Goal: Information Seeking & Learning: Find specific fact

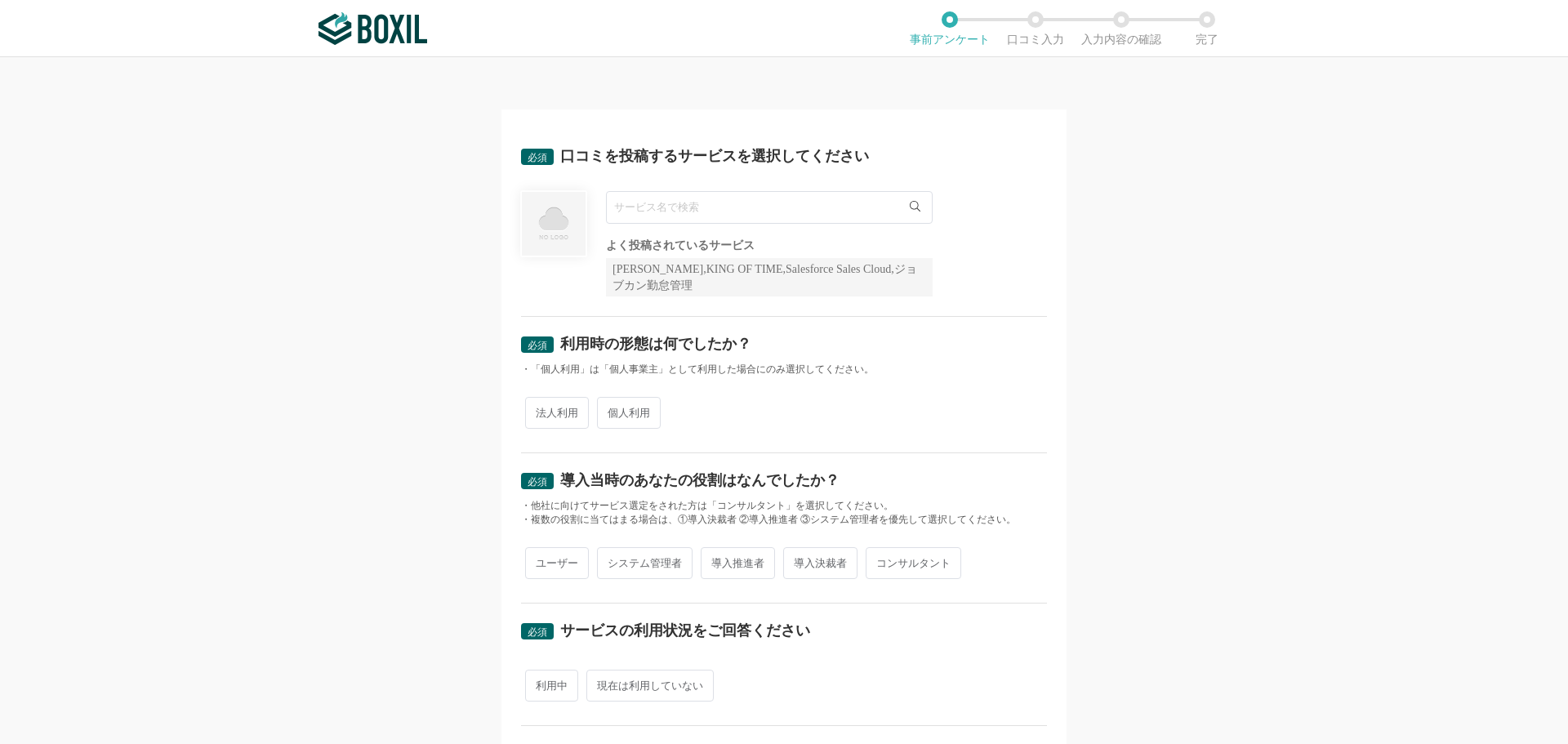
click at [710, 221] on input "text" at bounding box center [769, 207] width 326 height 32
click at [706, 219] on input "text" at bounding box center [769, 207] width 326 height 32
click at [691, 199] on input "text" at bounding box center [769, 207] width 326 height 32
type input "e"
click at [708, 200] on input "TAKE A" at bounding box center [769, 207] width 326 height 32
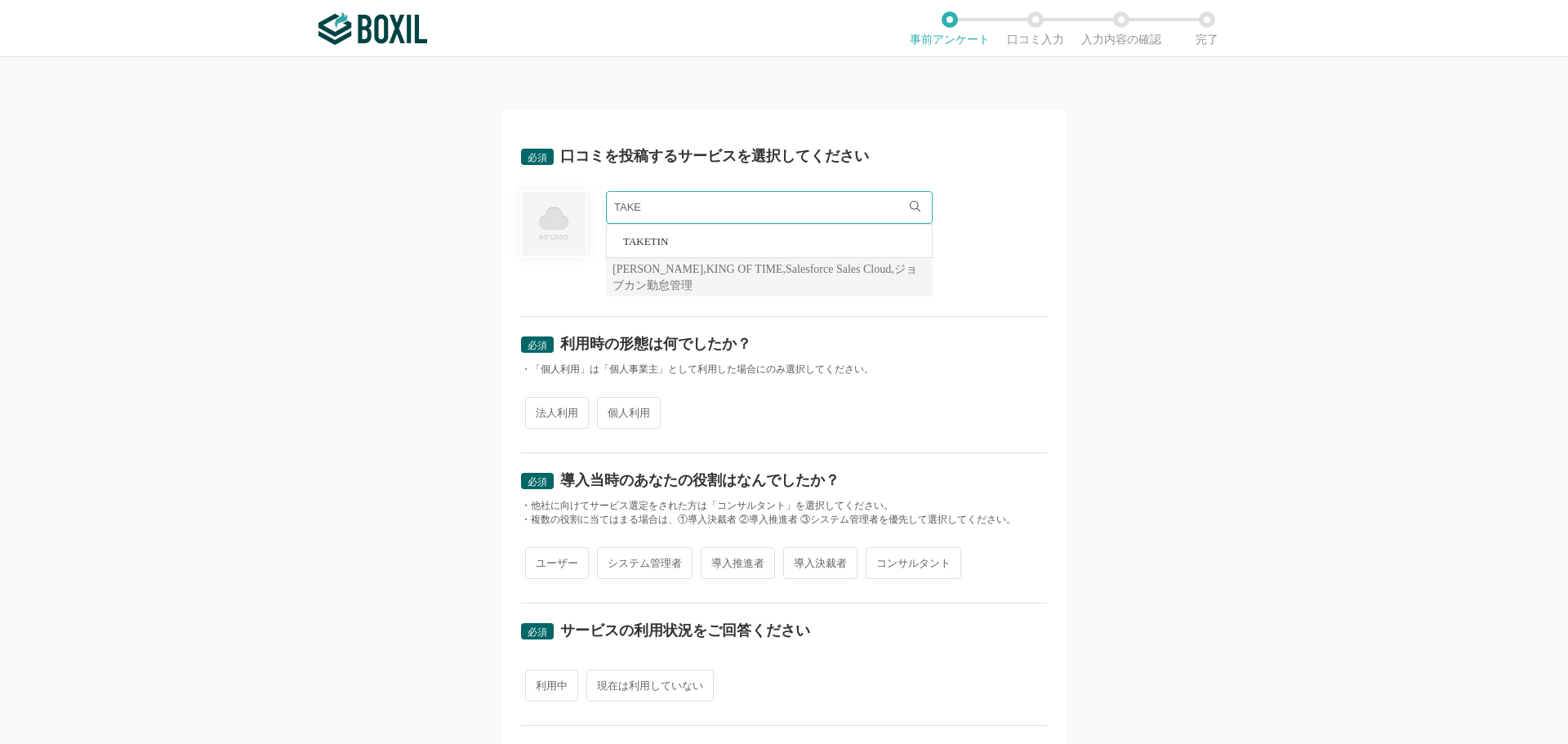
type input "TAKE"
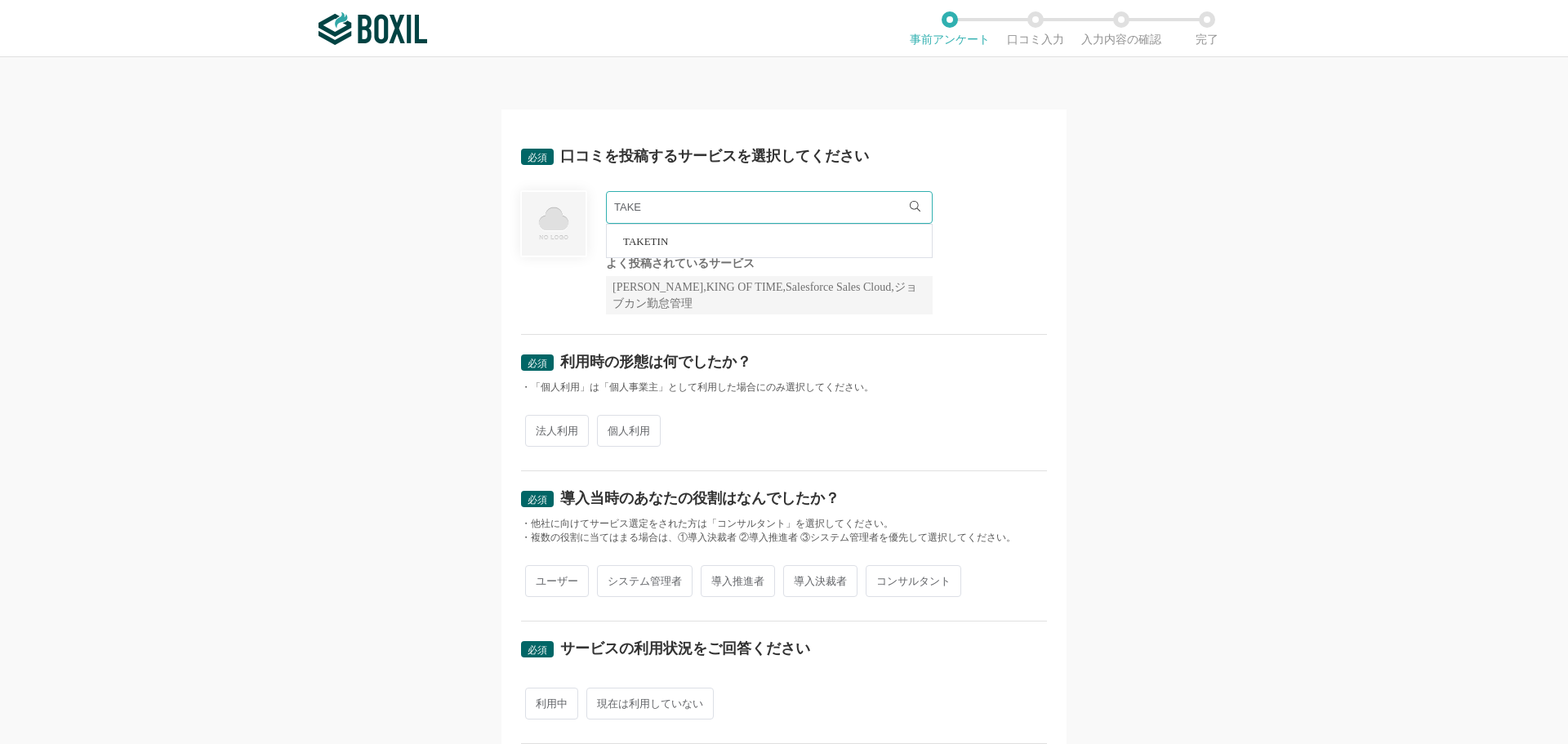
click at [566, 273] on div at bounding box center [553, 253] width 65 height 123
click at [560, 223] on img at bounding box center [553, 224] width 67 height 67
click at [559, 237] on img at bounding box center [553, 224] width 67 height 67
click at [662, 205] on input "TAKE" at bounding box center [769, 207] width 326 height 32
click at [898, 281] on div "[PERSON_NAME],KING OF TIME,Salesforce Sales Cloud,ジョブカン勤怠管理" at bounding box center [769, 295] width 326 height 38
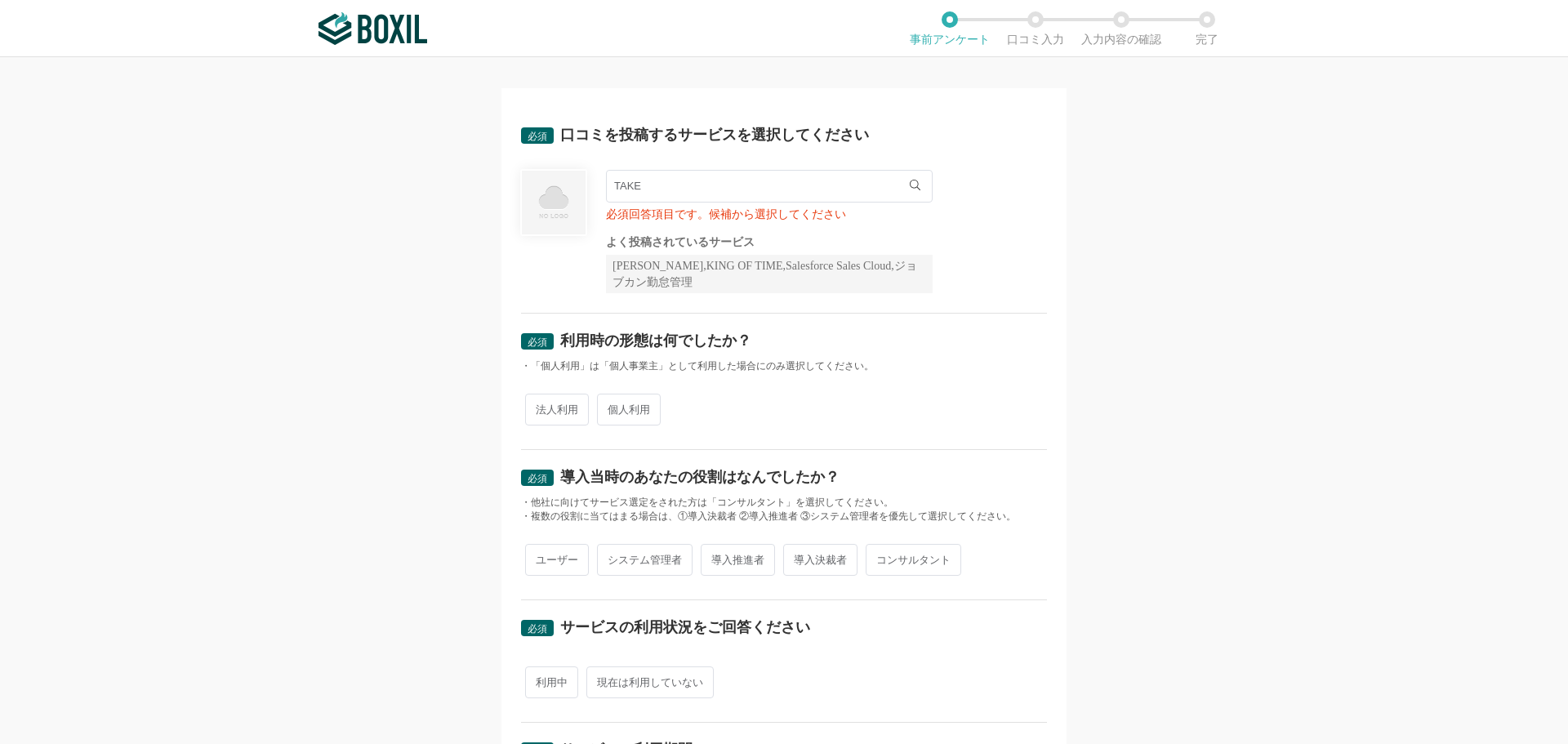
scroll to position [22, 0]
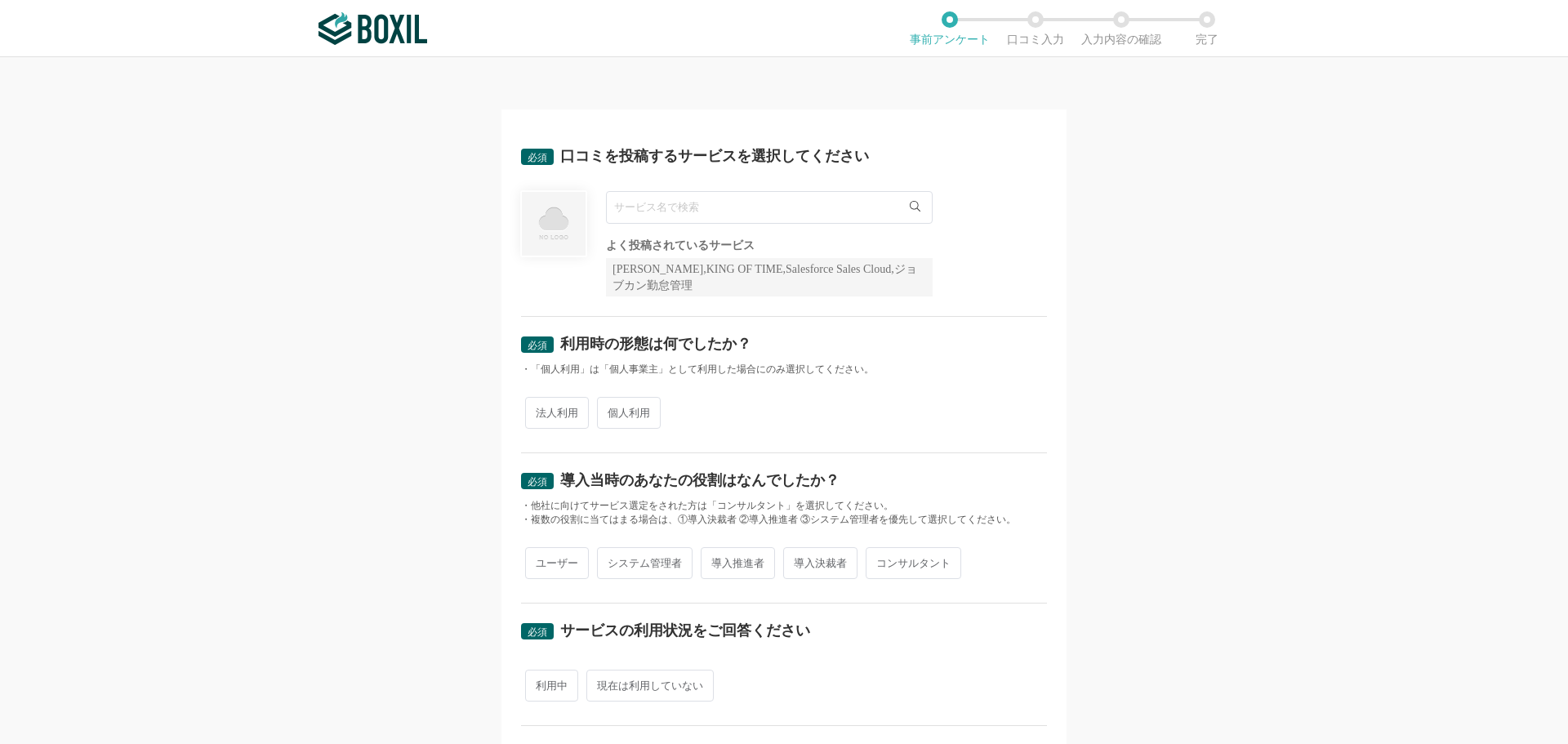
click at [770, 204] on input "text" at bounding box center [769, 207] width 326 height 32
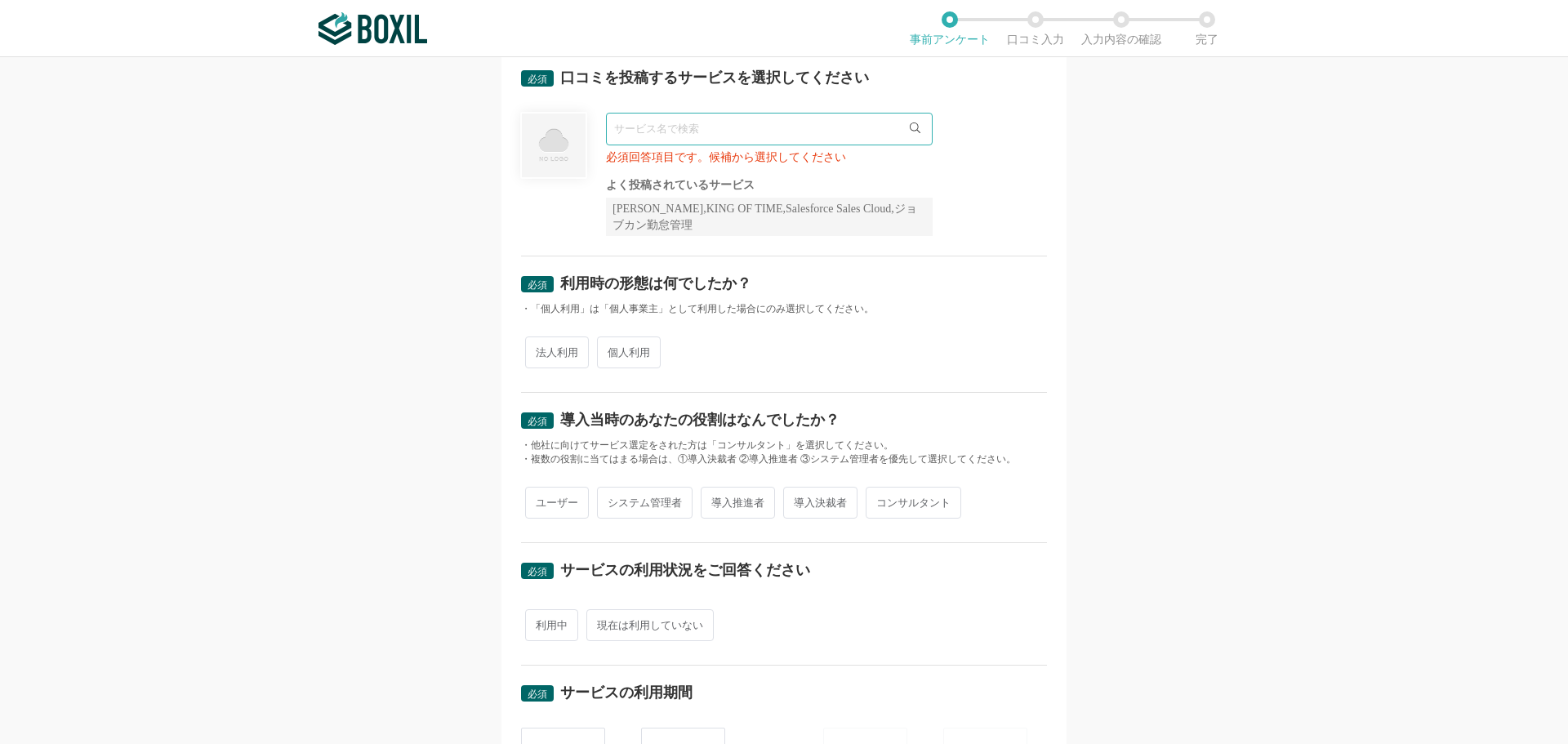
click at [556, 332] on div "法人利用 個人利用" at bounding box center [784, 352] width 526 height 40
click at [672, 141] on input "text" at bounding box center [769, 129] width 326 height 32
click at [642, 139] on input "テイク" at bounding box center [769, 129] width 326 height 32
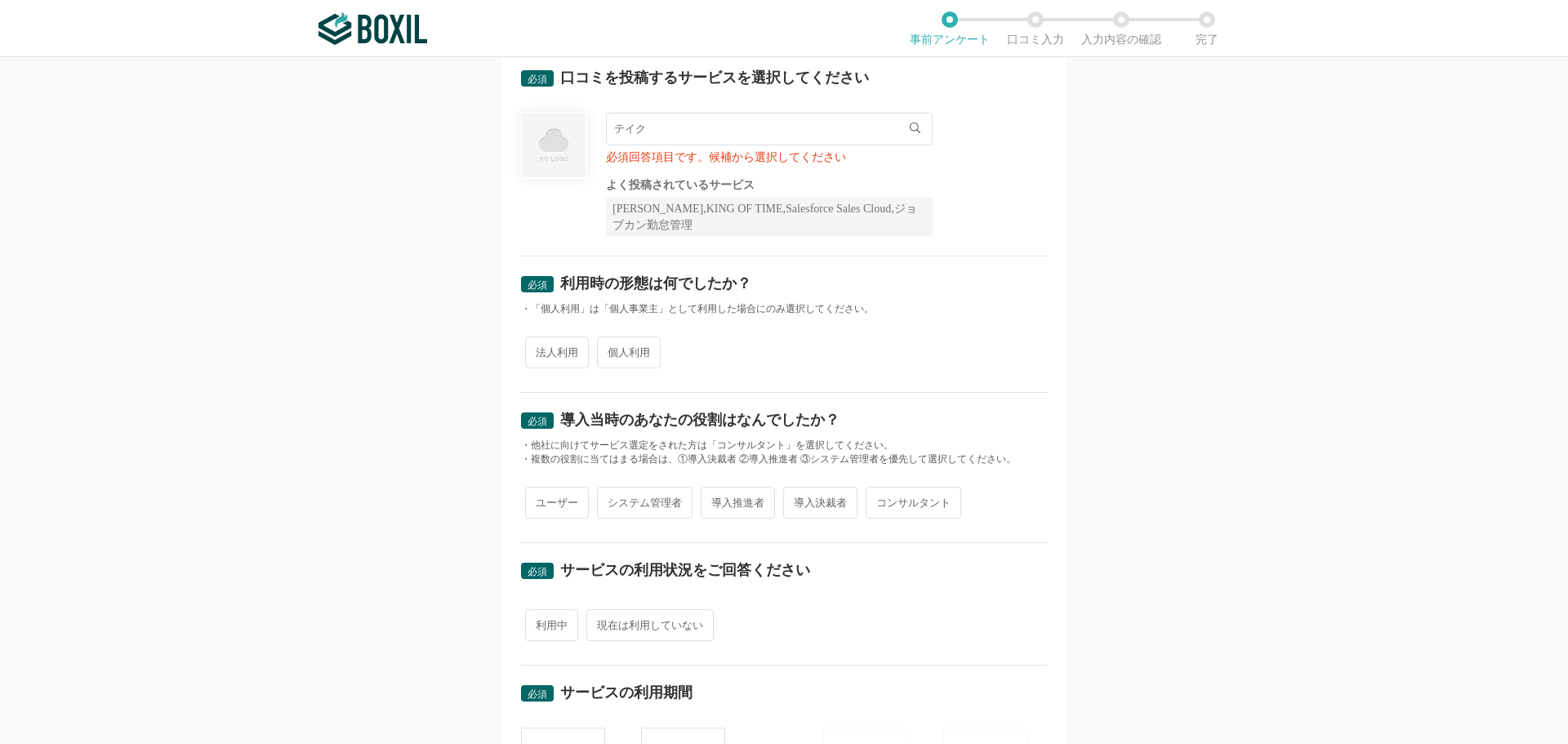
paste input "TAKE A クリア"
type input "TAKE A クリア"
click at [1086, 213] on div "必須 口コミを投稿するサービスを選択してください TAKE A クリア 一致するサービスが見つかりませんでした 必須回答項目です。候補から選択してください よ…" at bounding box center [784, 400] width 1568 height 687
